Goal: Information Seeking & Learning: Learn about a topic

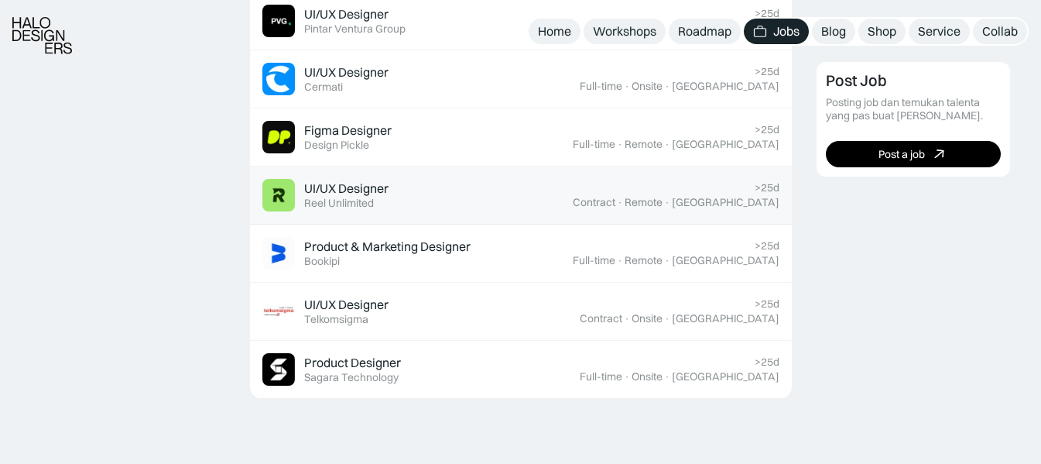
scroll to position [1238, 0]
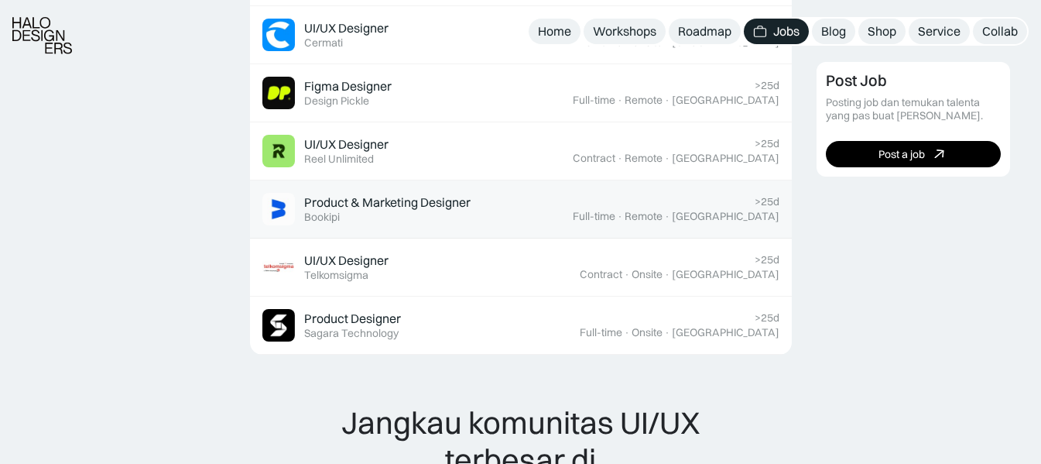
click at [735, 197] on div ">25d Full-time · Remote · [GEOGRAPHIC_DATA]" at bounding box center [676, 209] width 207 height 28
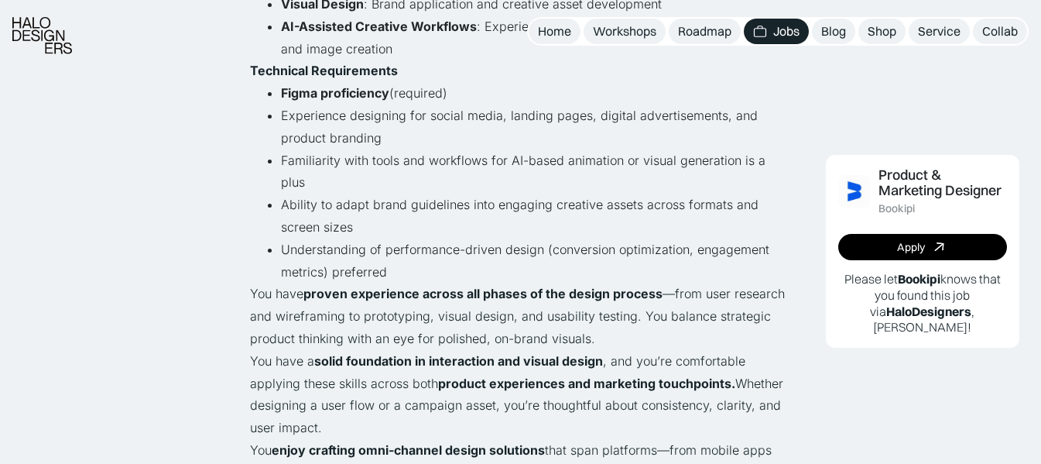
scroll to position [1006, 0]
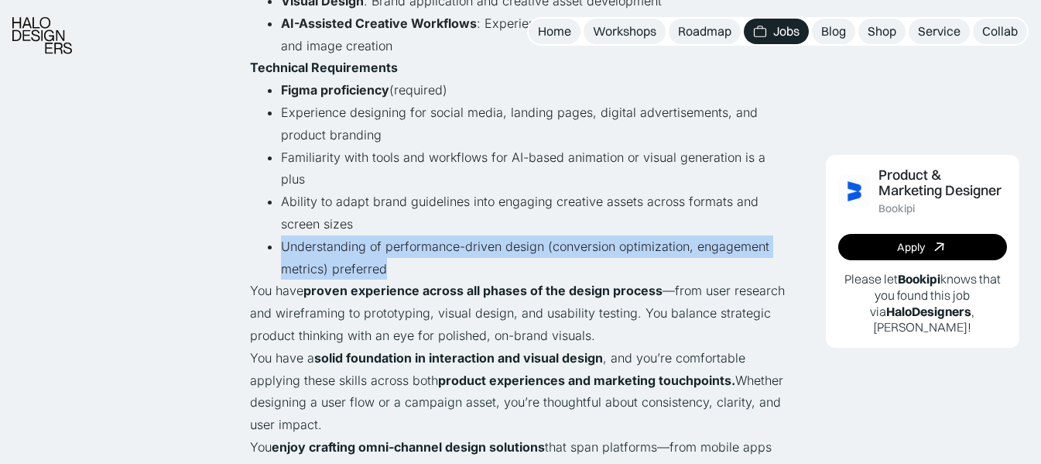
drag, startPoint x: 389, startPoint y: 225, endPoint x: 243, endPoint y: 202, distance: 147.3
click at [243, 202] on div "Lihat semua job Product & Marketing Designer Bookipi Full-time · Remote · Indon…" at bounding box center [520, 360] width 1041 height 2733
click at [406, 235] on li "Understanding of performance-driven design (conversion optimization, engagement…" at bounding box center [536, 257] width 511 height 45
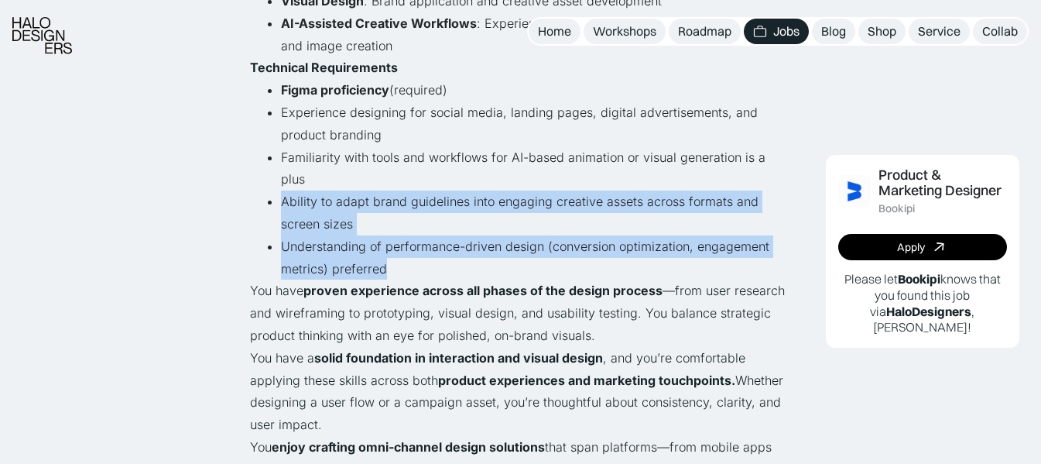
drag, startPoint x: 392, startPoint y: 220, endPoint x: 281, endPoint y: 161, distance: 125.3
click at [281, 161] on ul "Figma proficiency (required) Experience designing for social media, landing pag…" at bounding box center [521, 179] width 542 height 200
click at [356, 190] on ul "Figma proficiency (required) Experience designing for social media, landing pag…" at bounding box center [521, 179] width 542 height 200
click at [366, 190] on li "Ability to adapt brand guidelines into engaging creative assets across formats …" at bounding box center [536, 212] width 511 height 45
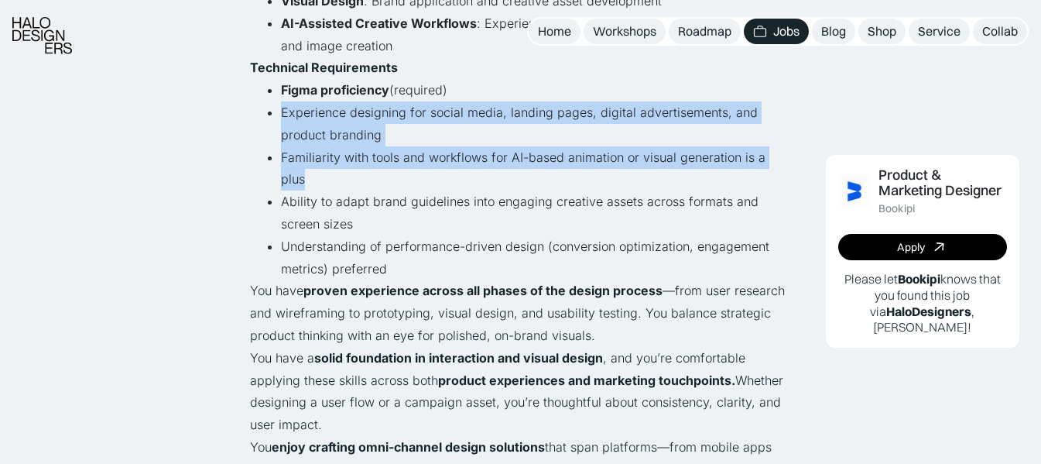
drag, startPoint x: 789, startPoint y: 129, endPoint x: 276, endPoint y: 91, distance: 515.3
click at [276, 91] on ul "Figma proficiency (required) Experience designing for social media, landing pag…" at bounding box center [521, 179] width 542 height 200
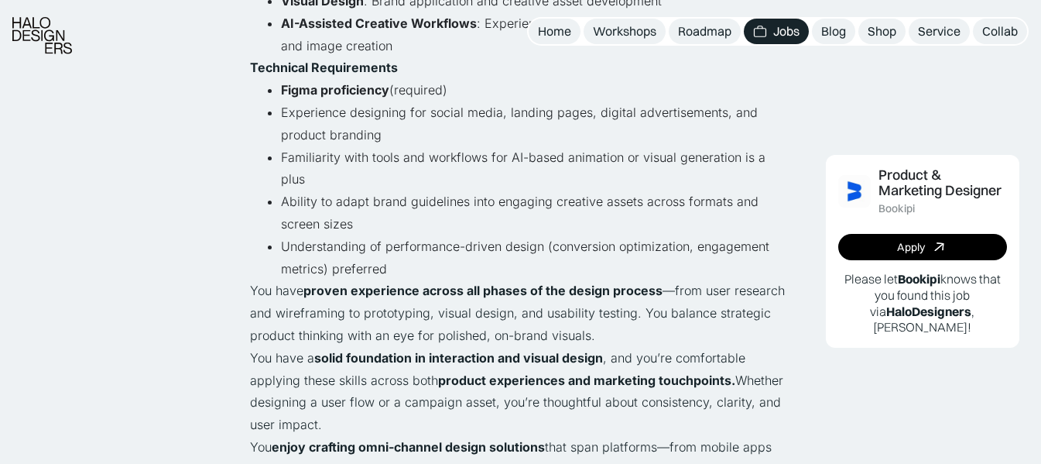
click at [313, 279] on p "You have proven experience across all phases of the design process —from user r…" at bounding box center [521, 312] width 542 height 67
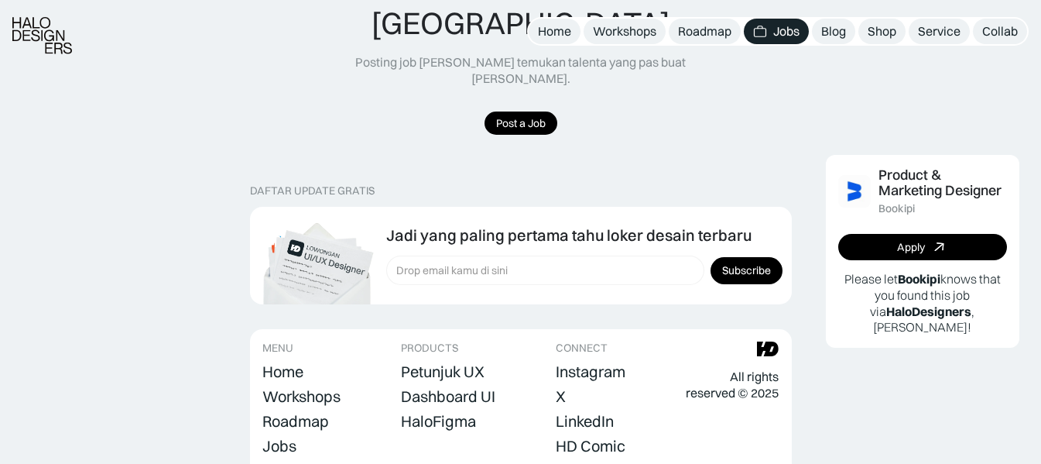
scroll to position [2167, 0]
